Goal: Find specific page/section: Find specific page/section

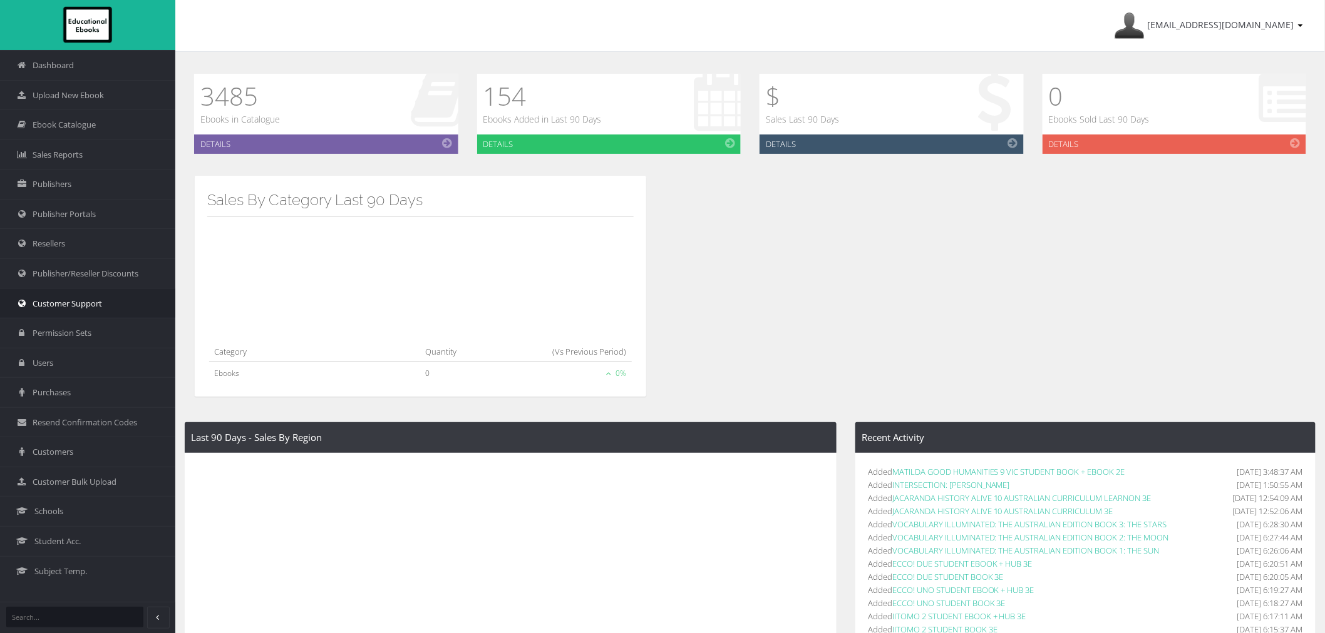
click at [105, 314] on link "Customer Support" at bounding box center [87, 304] width 175 height 30
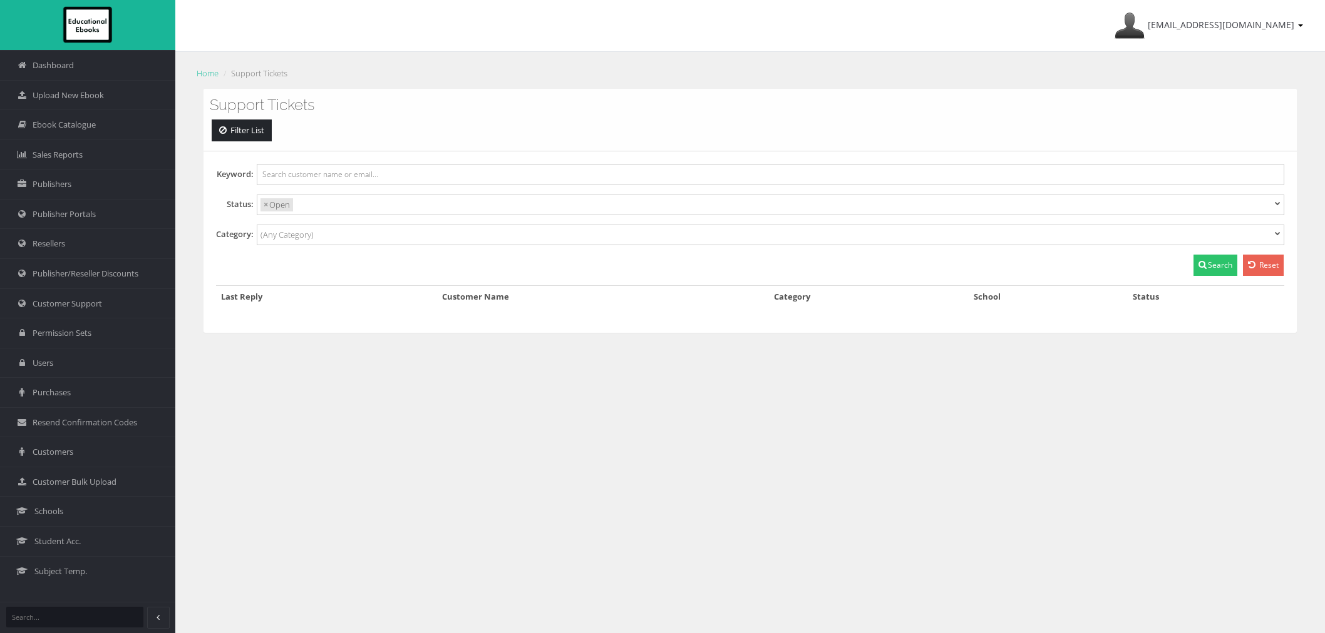
select select
click at [1210, 489] on div "ayesha@educationalebooks.com.au My Account Sign Out Home Support Tickets Suppor…" at bounding box center [749, 355] width 1149 height 711
click at [806, 525] on div "ayesha@educationalebooks.com.au My Account Sign Out Home Support Tickets Suppor…" at bounding box center [749, 355] width 1149 height 711
click at [55, 518] on span "Schools" at bounding box center [48, 512] width 29 height 12
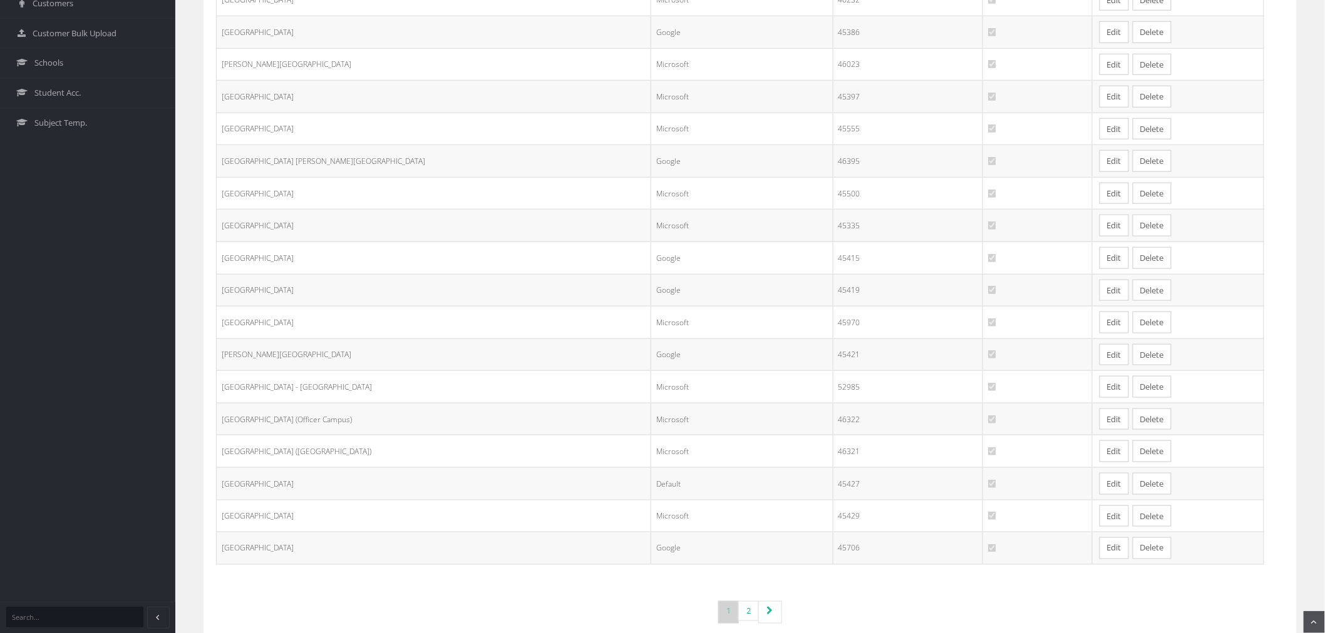
scroll to position [480, 0]
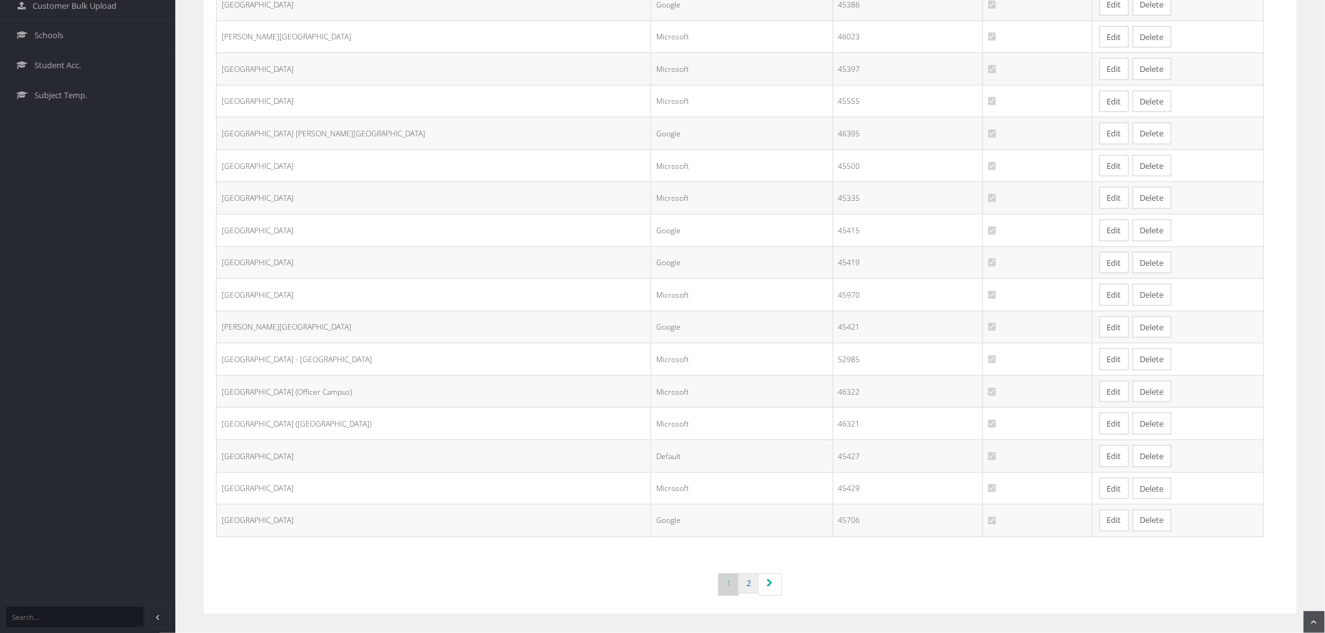
click at [743, 582] on link "2" at bounding box center [748, 584] width 21 height 21
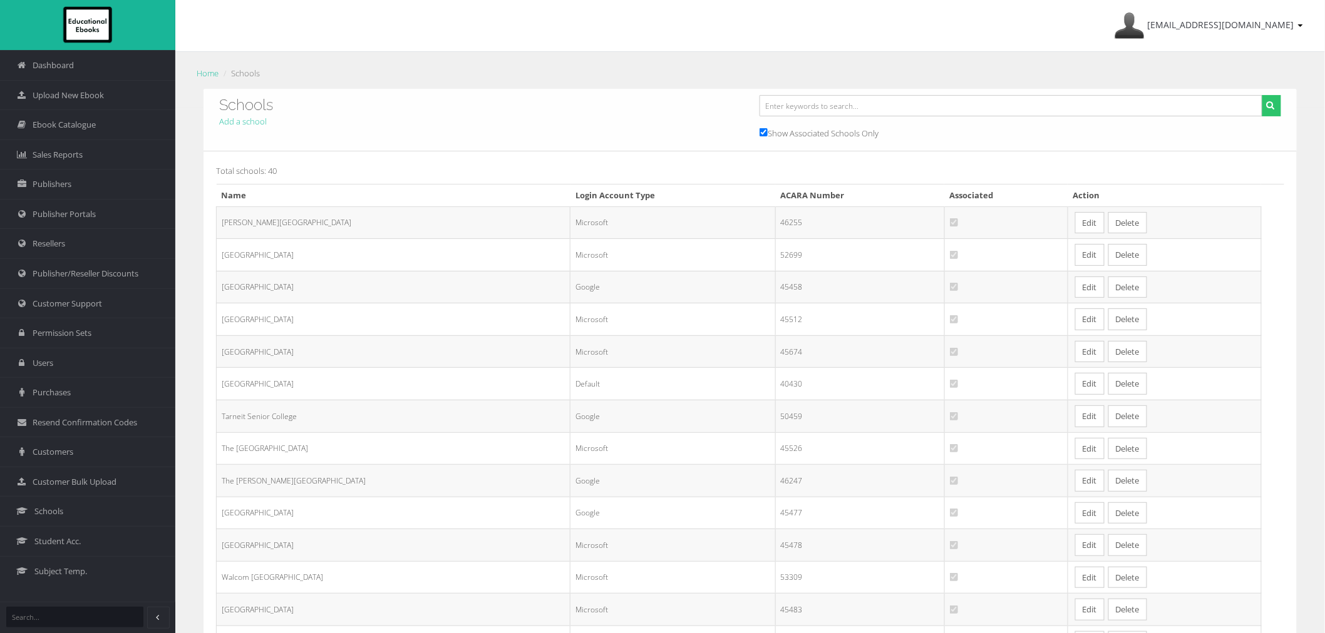
click at [1080, 348] on link "Edit" at bounding box center [1089, 352] width 29 height 22
